Goal: Information Seeking & Learning: Find specific fact

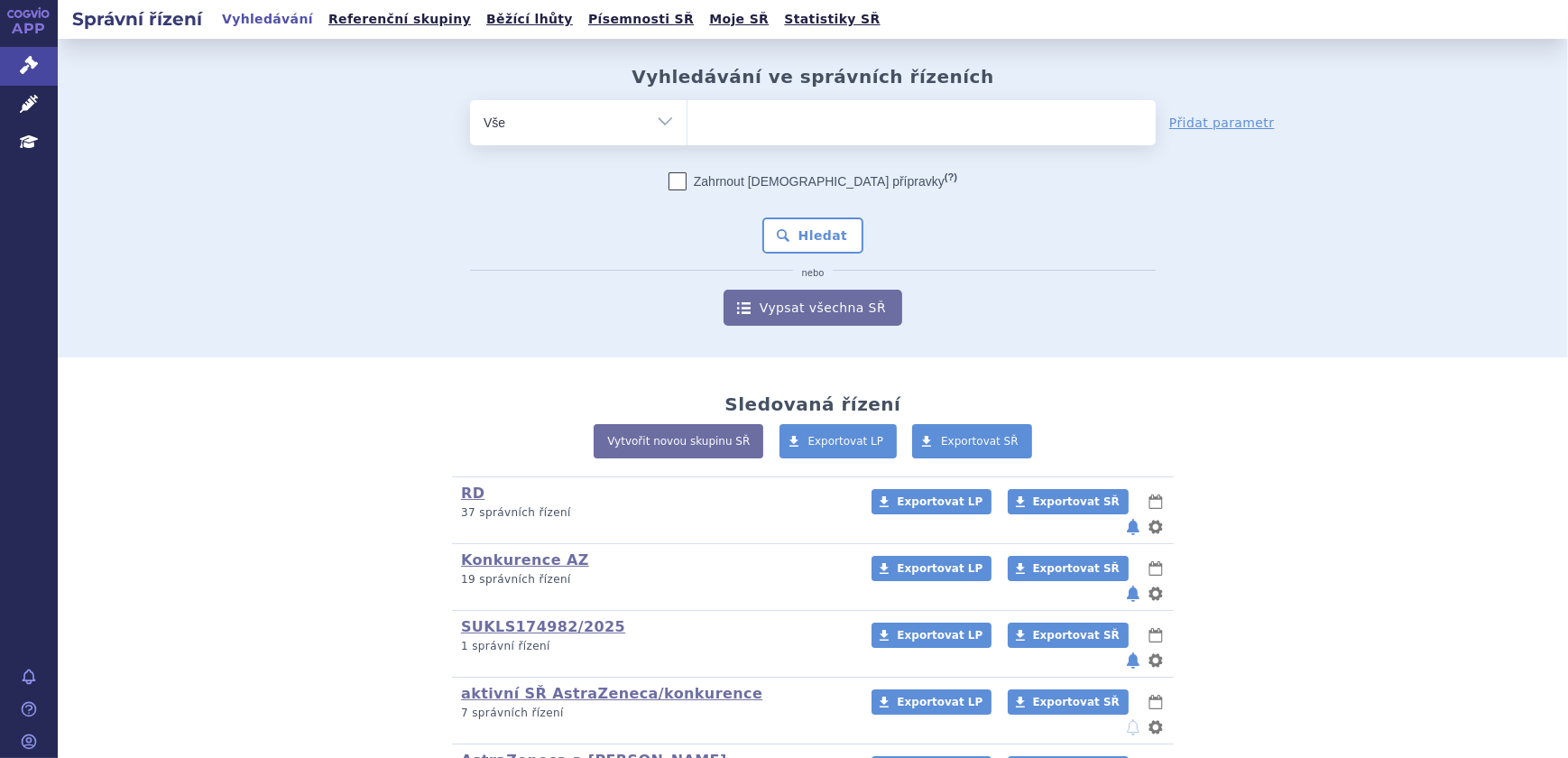
click at [760, 119] on ul at bounding box center [921, 119] width 468 height 38
click at [688, 119] on select at bounding box center [687, 121] width 1 height 45
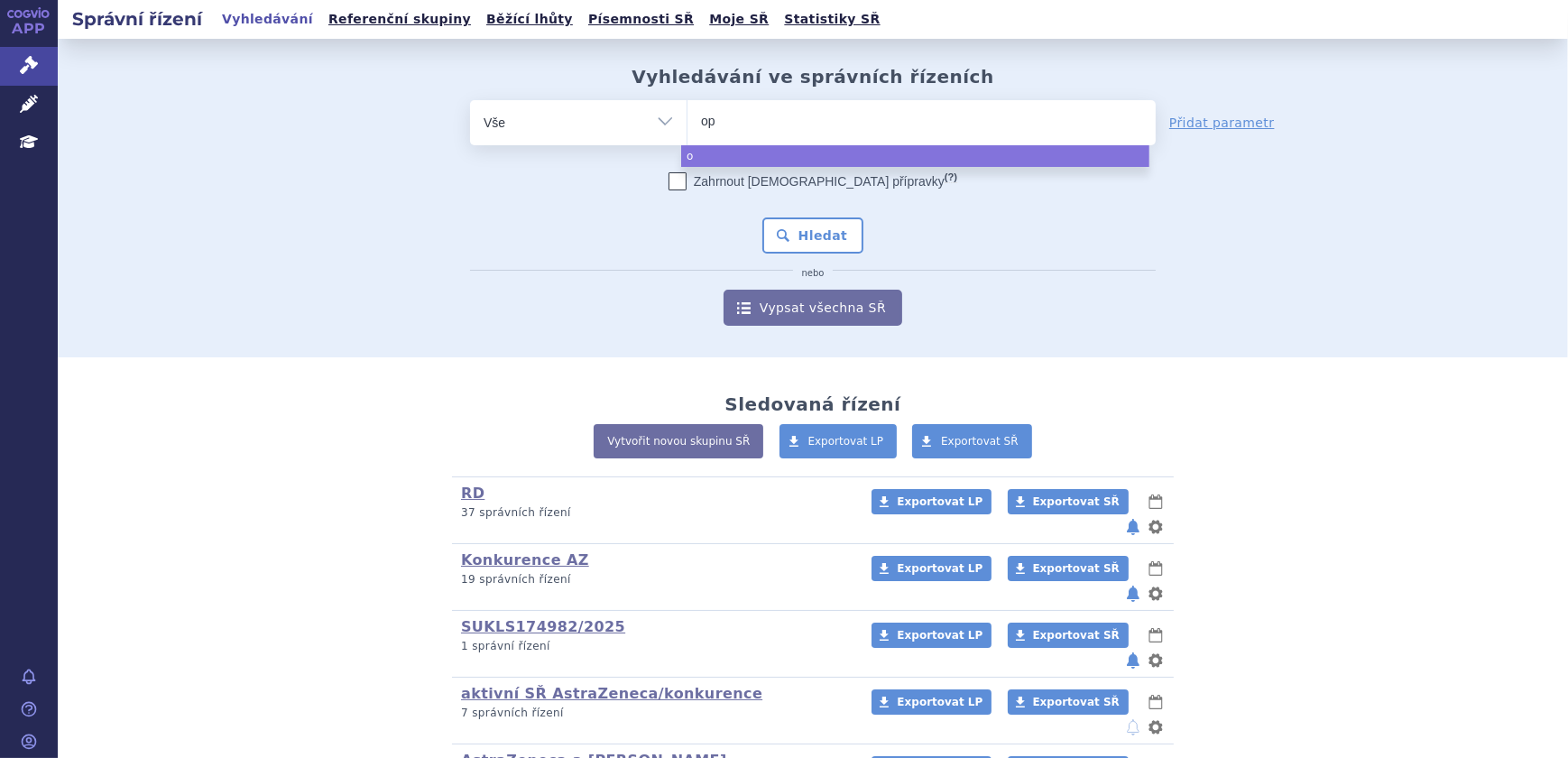
type input "opd"
type input "[MEDICAL_DATA]"
select select "[MEDICAL_DATA]"
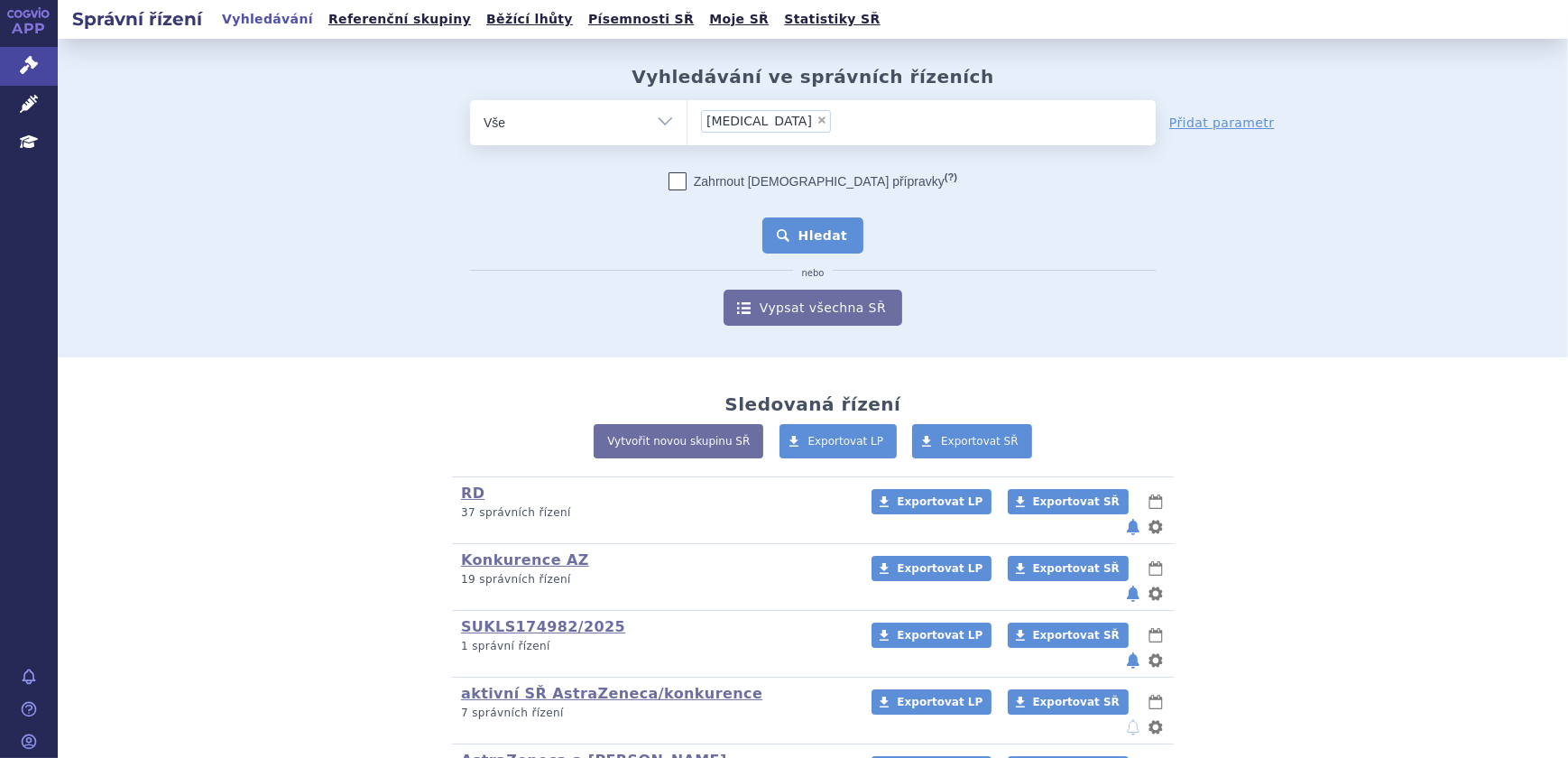
click at [828, 234] on button "Hledat" at bounding box center [814, 235] width 102 height 36
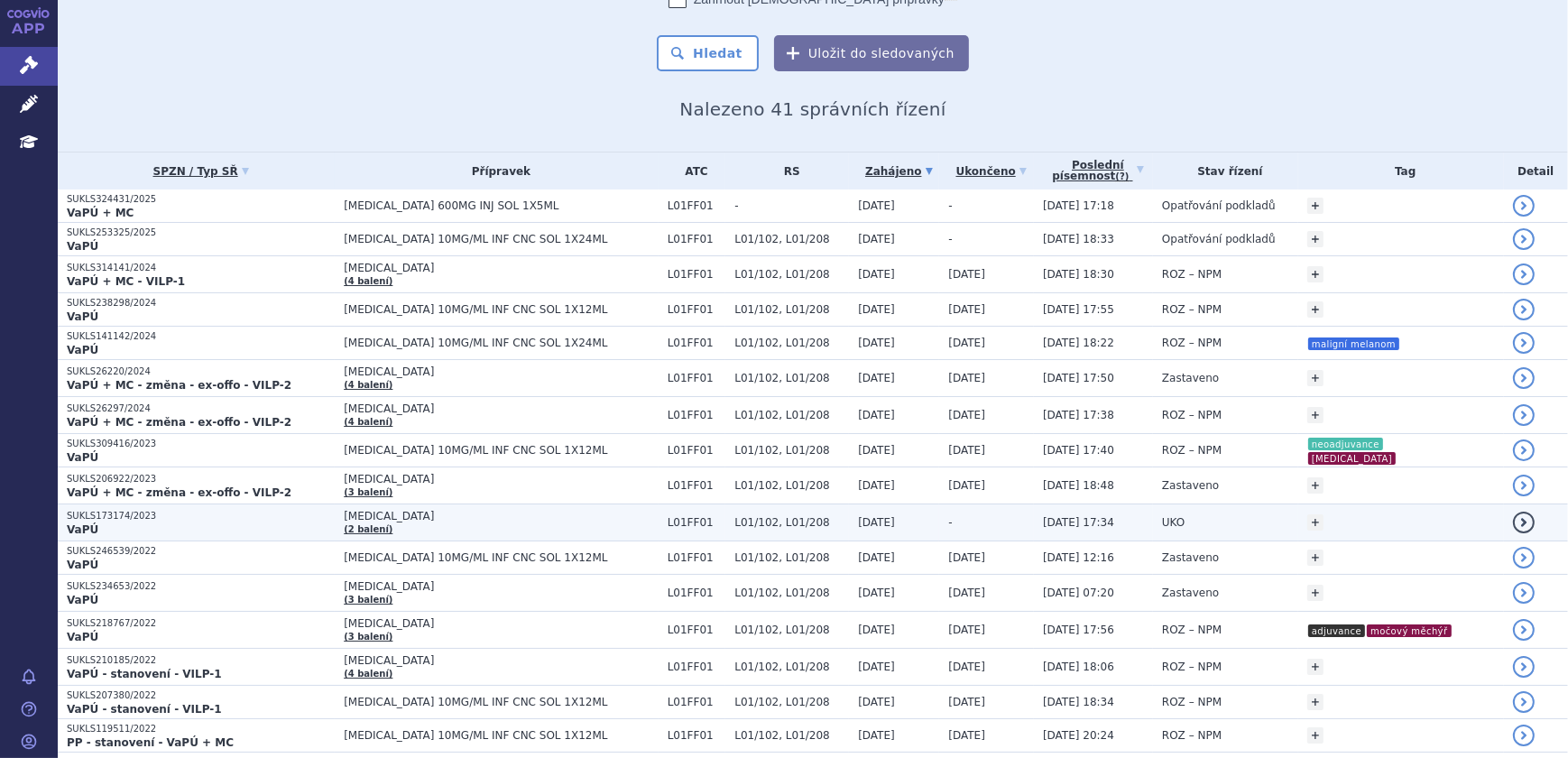
scroll to position [163, 0]
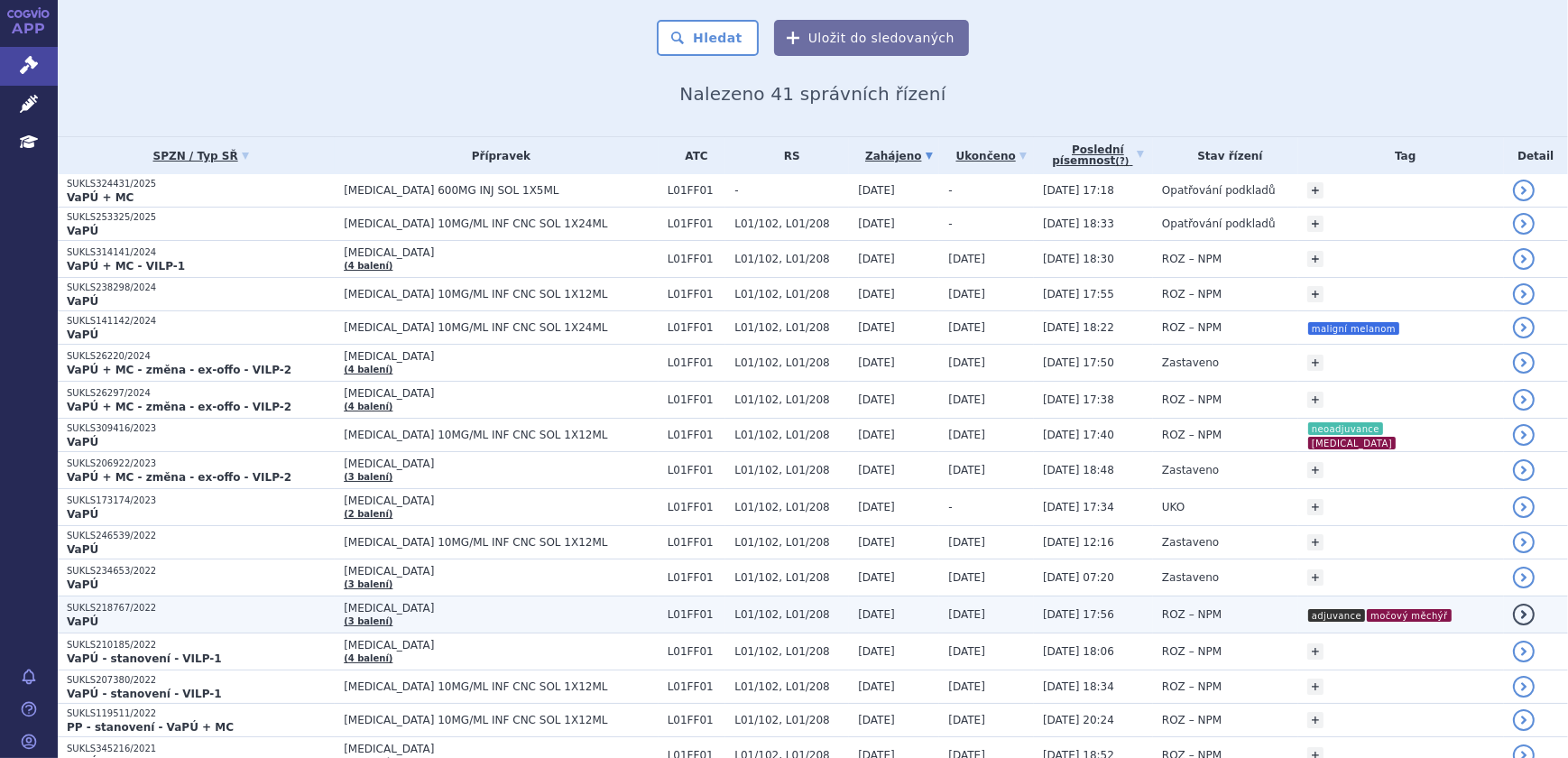
click at [1245, 614] on td "ROZ – NPM" at bounding box center [1225, 615] width 145 height 37
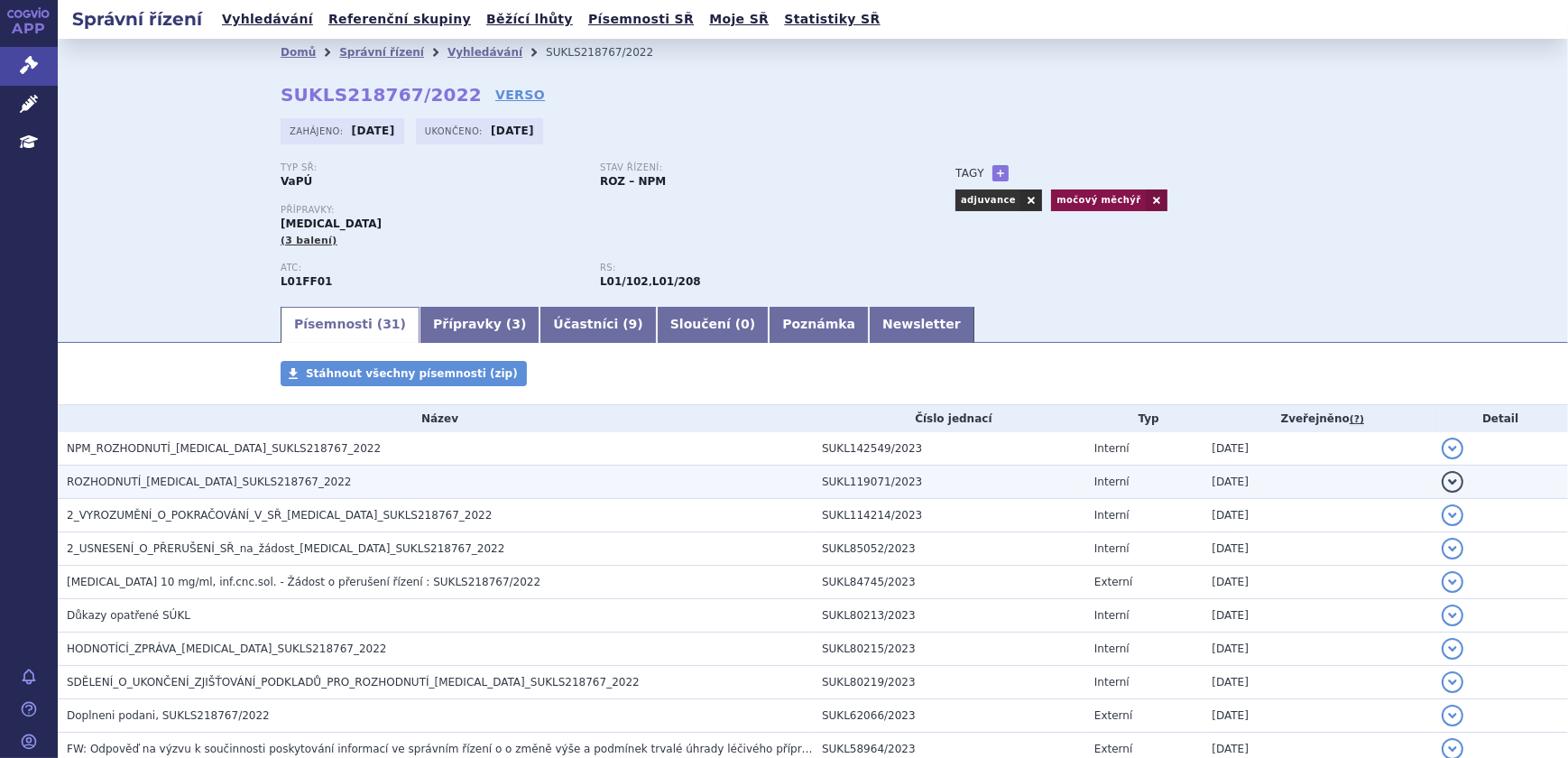
scroll to position [814, 0]
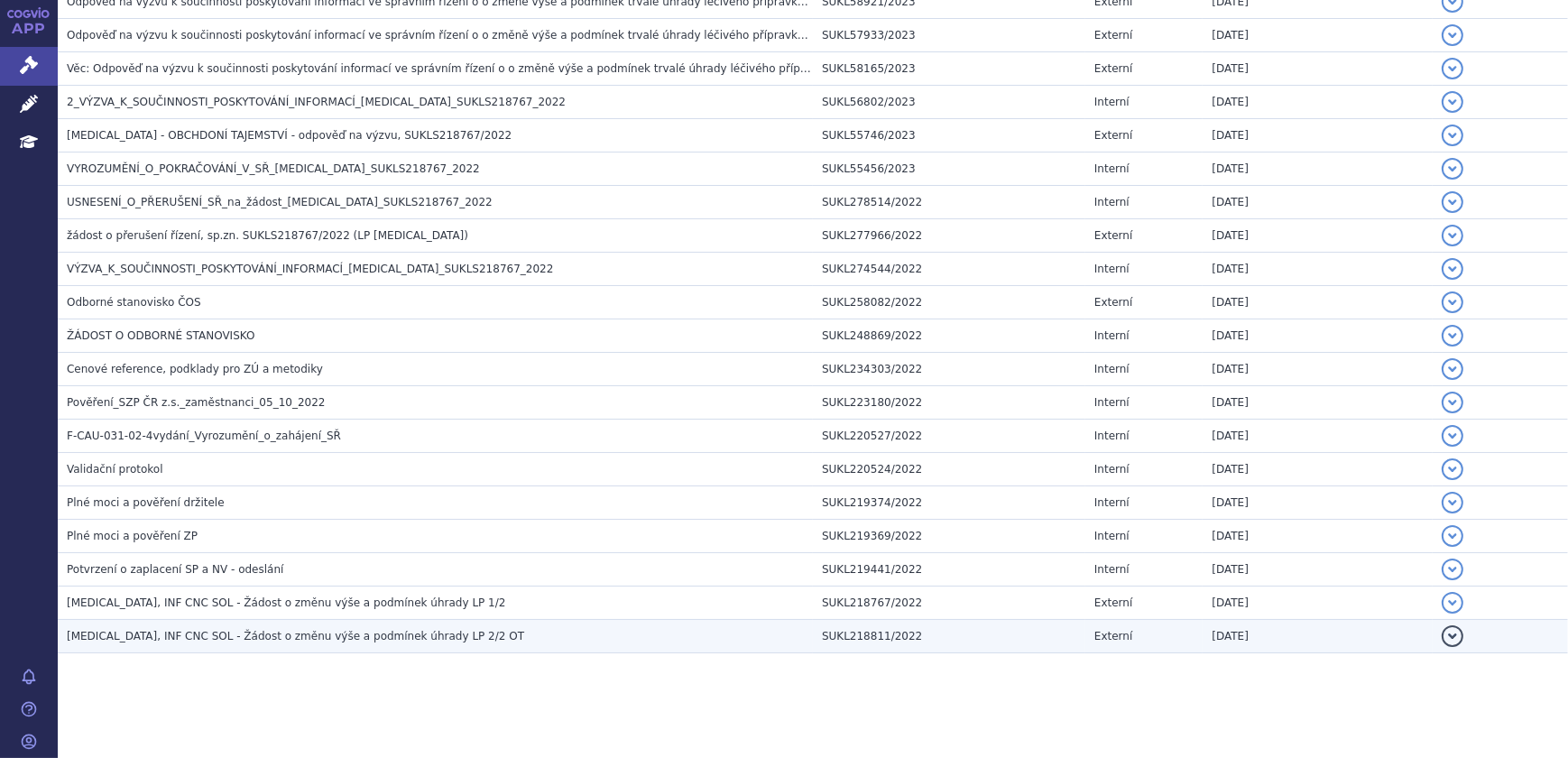
click at [462, 628] on h3 "[MEDICAL_DATA], INF CNC SOL - Žádost o změnu výše a podmínek úhrady LP 2/2 OT" at bounding box center [440, 636] width 746 height 18
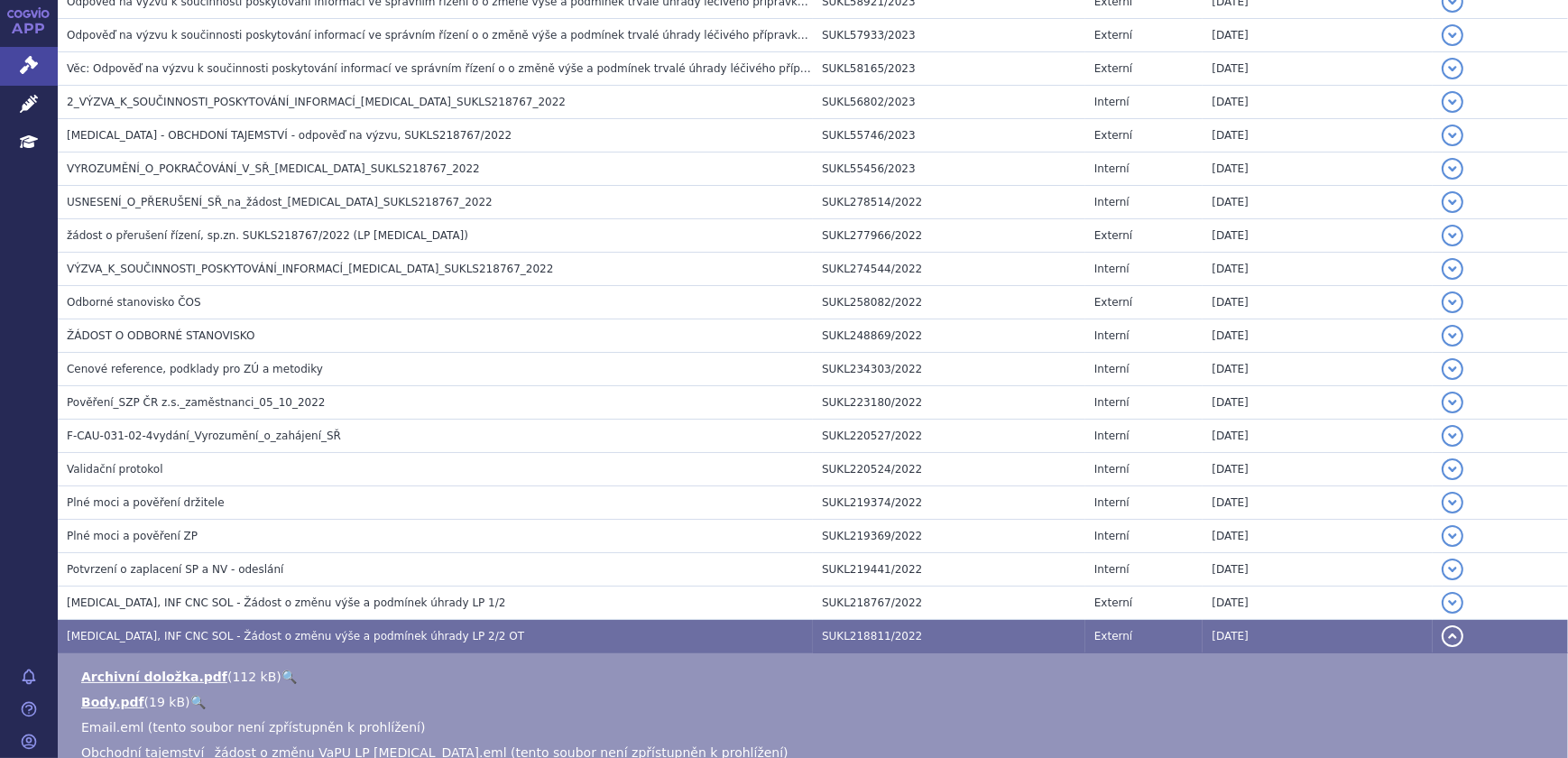
scroll to position [1025, 0]
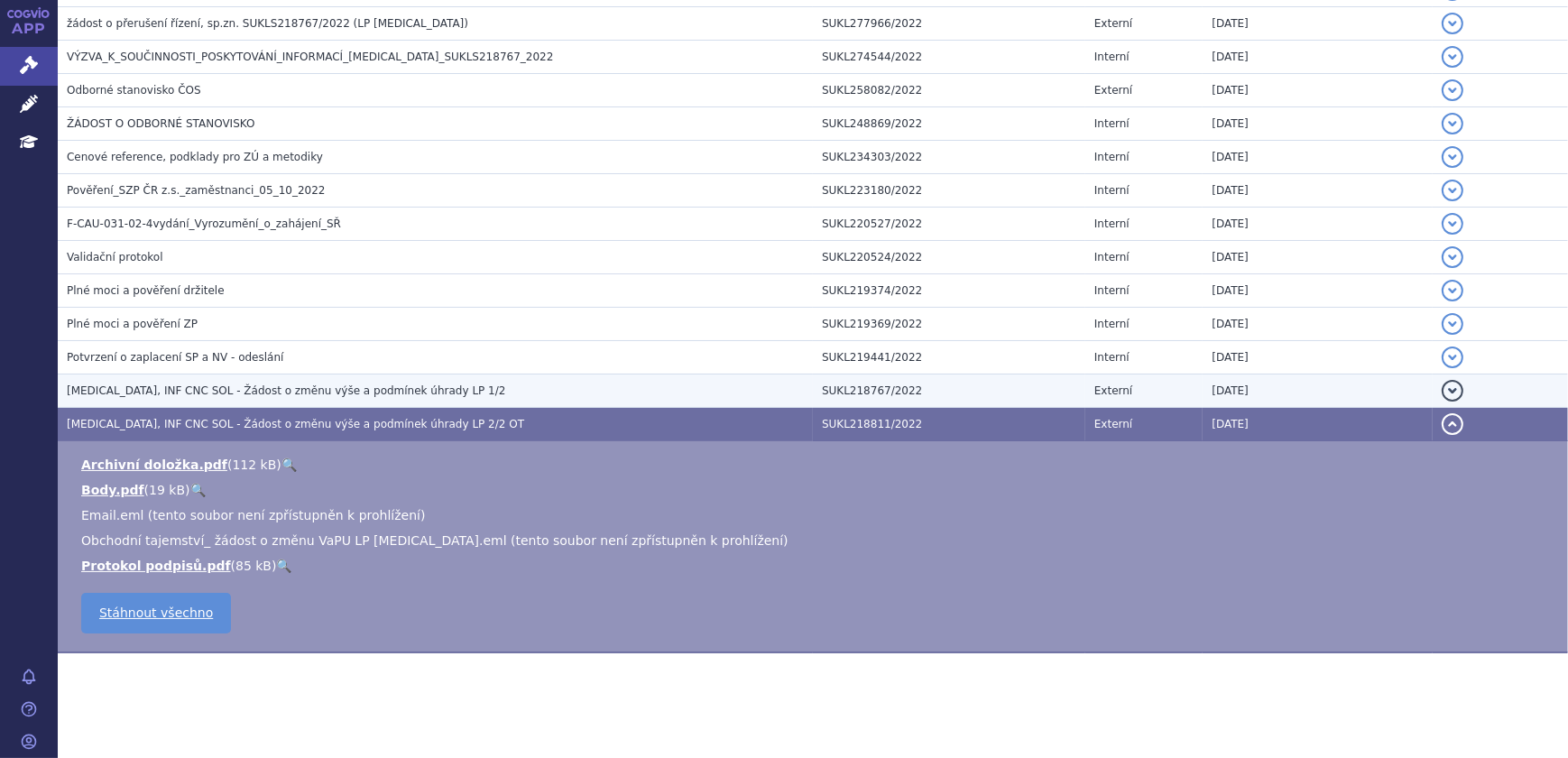
click at [398, 389] on span "OPDIVO, INF CNC SOL - Žádost o změnu výše a podmínek úhrady LP 1/2" at bounding box center [286, 390] width 440 height 13
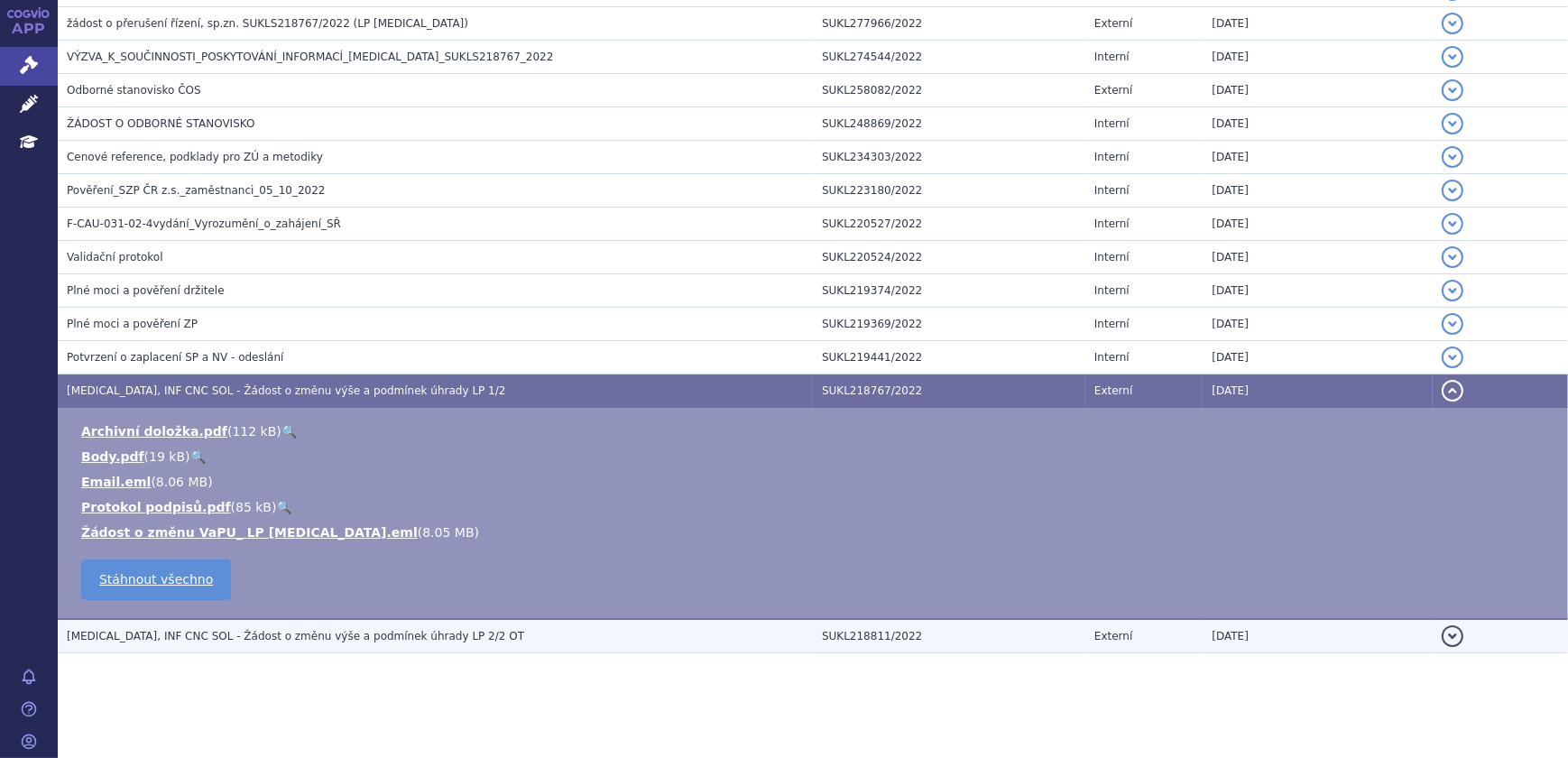
click at [395, 635] on span "OPDIVO, INF CNC SOL - Žádost o změnu výše a podmínek úhrady LP 2/2 OT" at bounding box center [295, 636] width 457 height 13
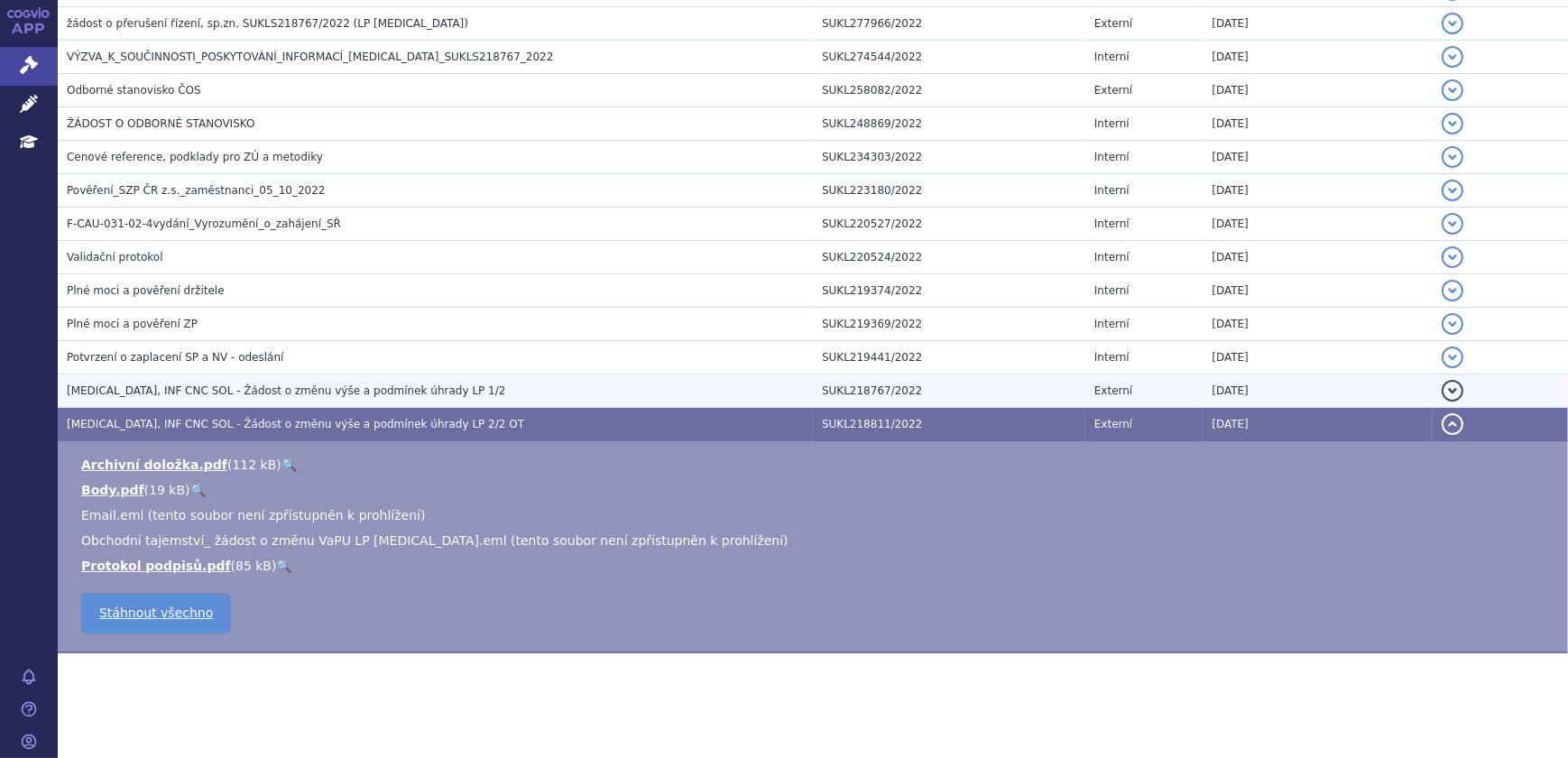
click at [380, 387] on span "OPDIVO, INF CNC SOL - Žádost o změnu výše a podmínek úhrady LP 1/2" at bounding box center [286, 390] width 440 height 13
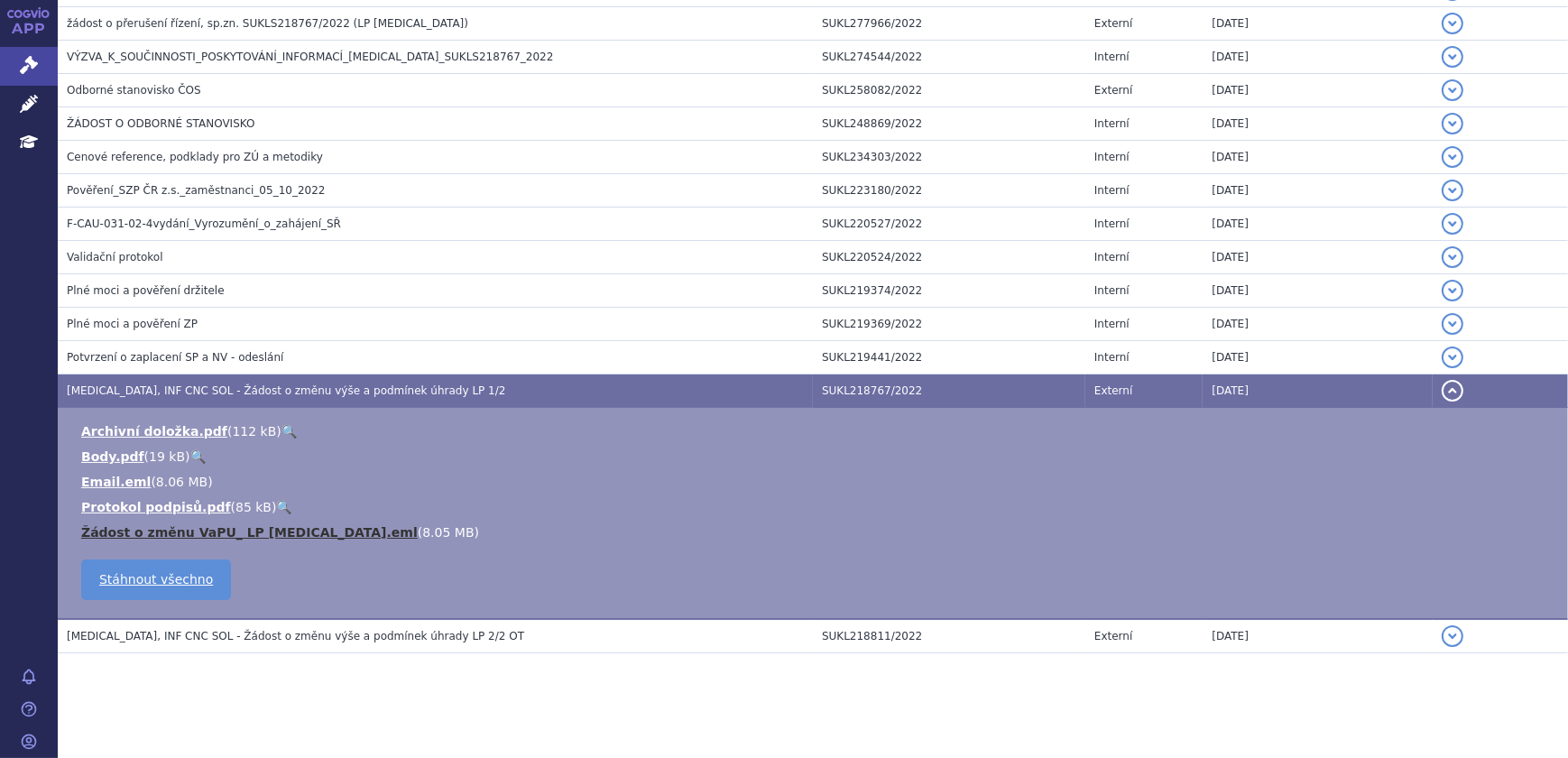
click at [175, 532] on link "Žádost o změnu VaPU_ LP Opdivo.eml" at bounding box center [249, 533] width 337 height 15
